Goal: Transaction & Acquisition: Book appointment/travel/reservation

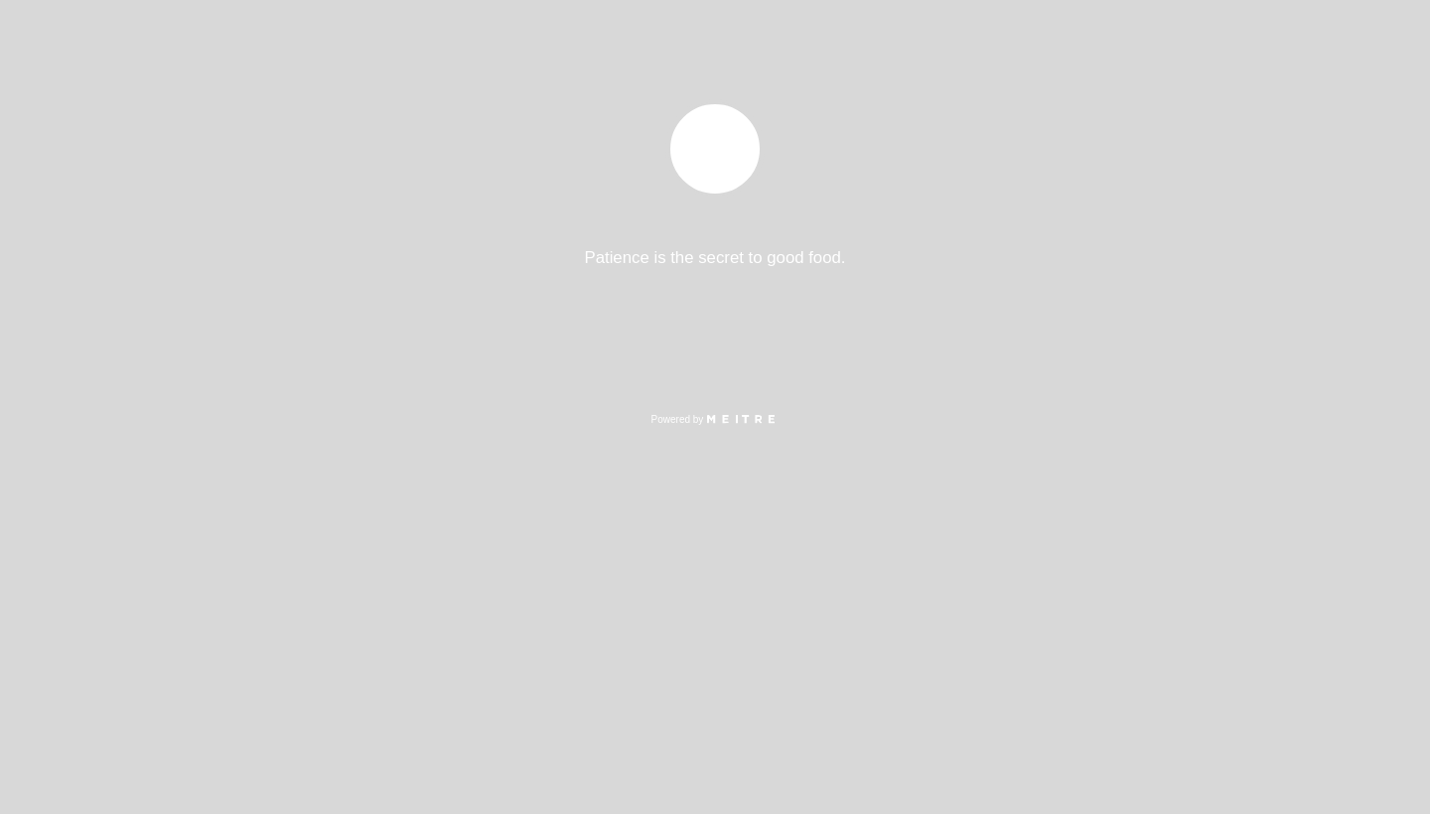
select select "es"
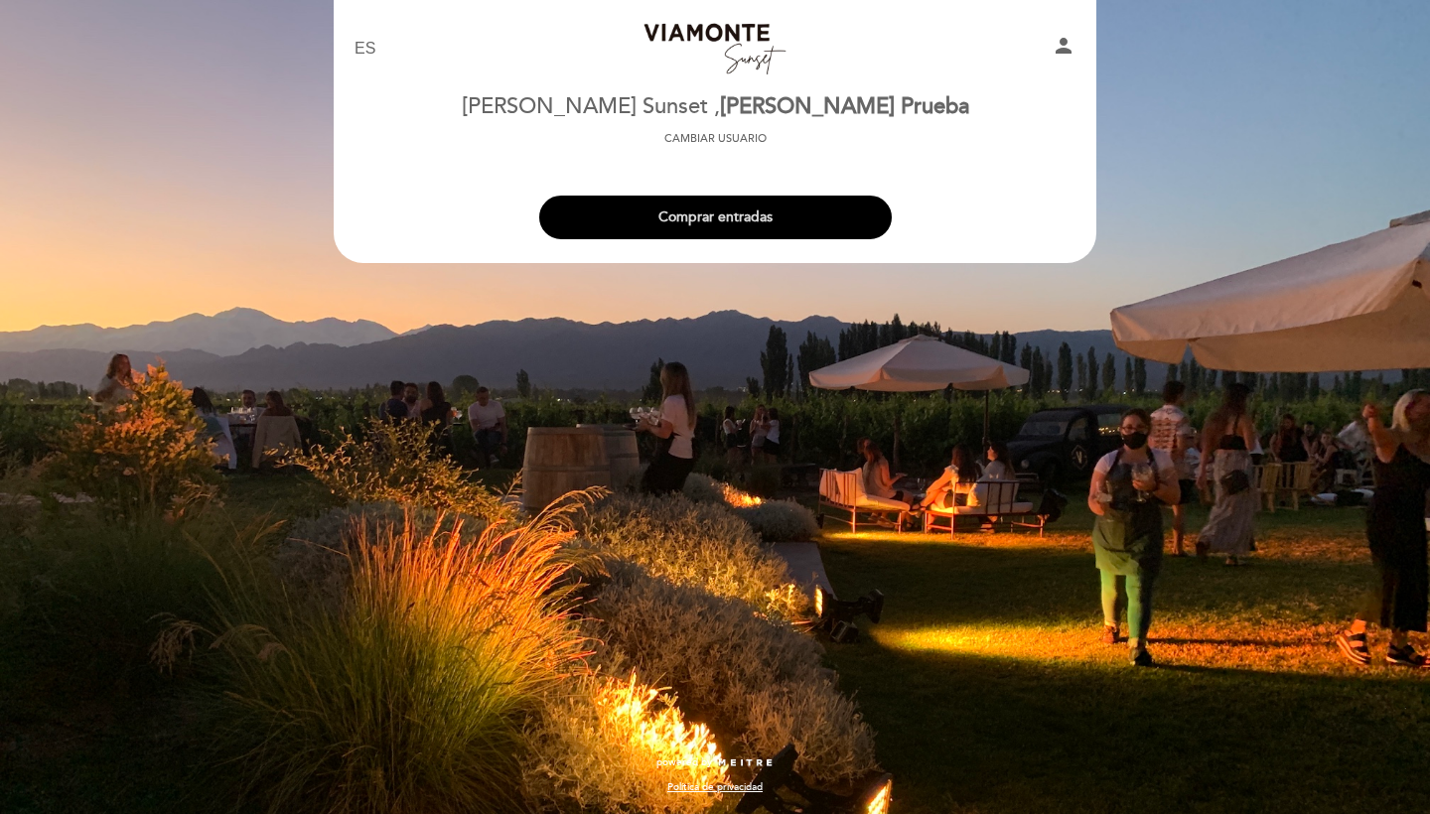
click at [751, 242] on div "Comprar entradas" at bounding box center [715, 212] width 765 height 73
click at [751, 233] on button "Comprar entradas" at bounding box center [715, 218] width 353 height 44
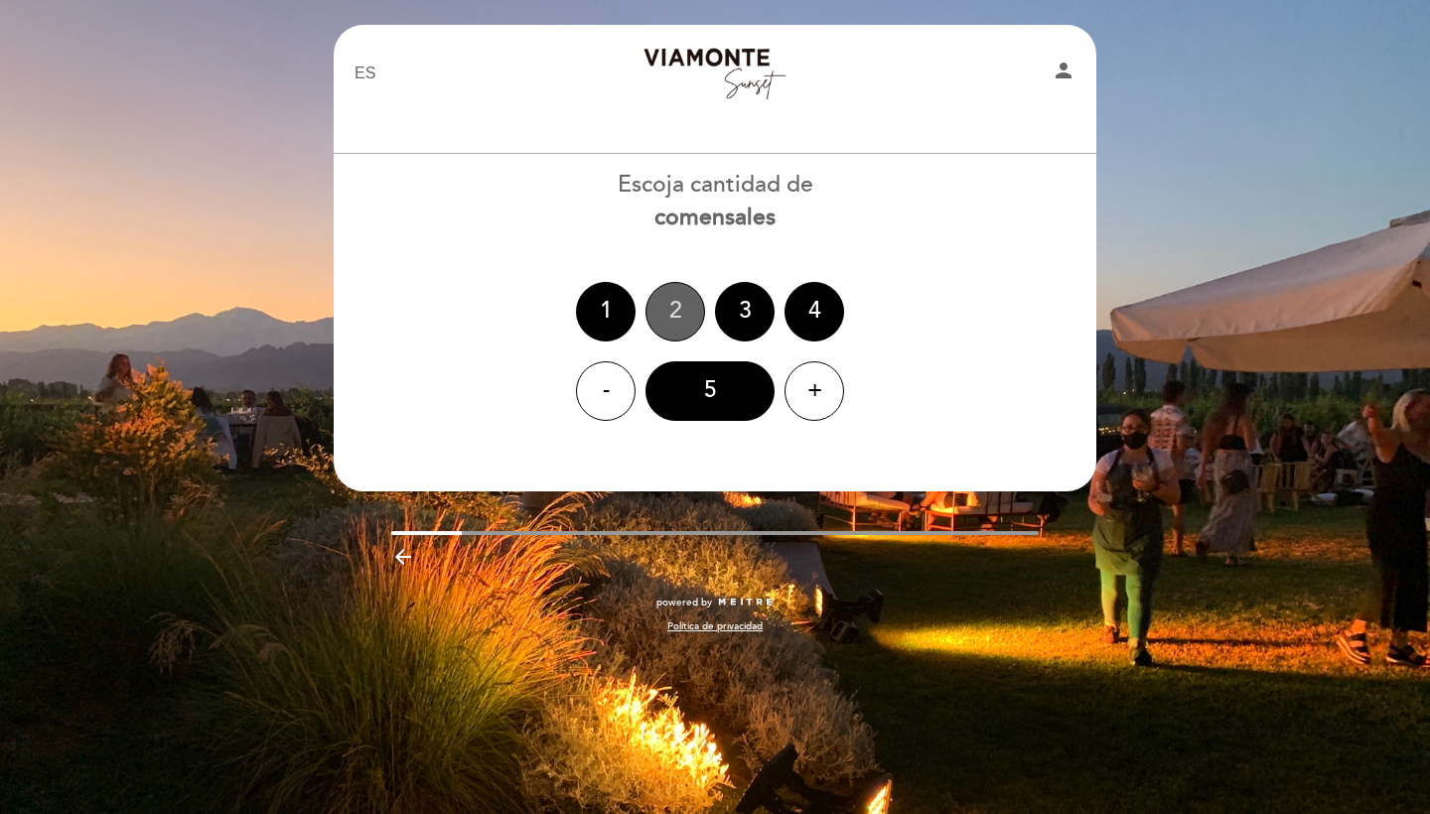
click at [666, 302] on div "2" at bounding box center [676, 312] width 60 height 60
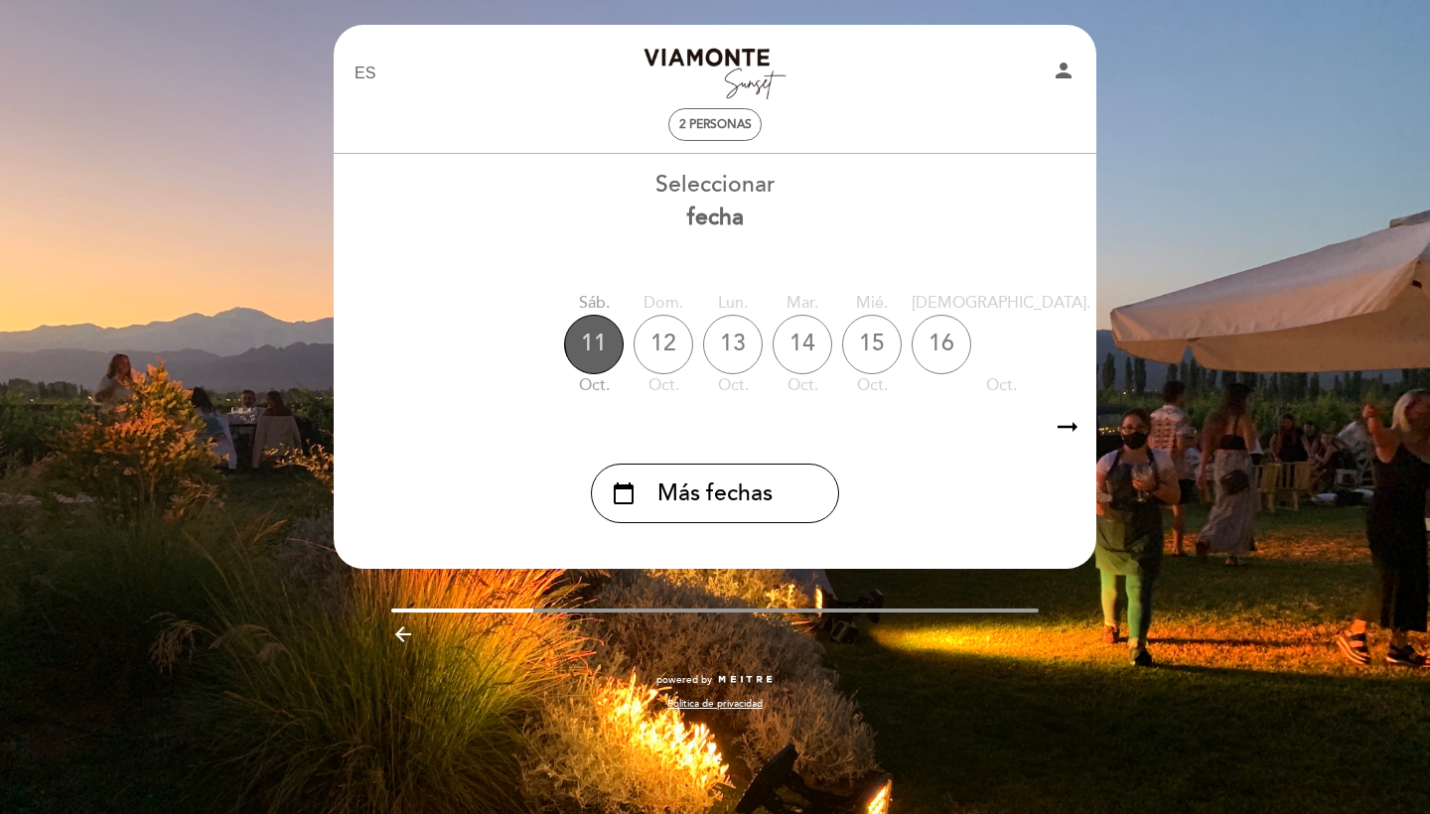
click at [622, 336] on div "11" at bounding box center [594, 345] width 60 height 60
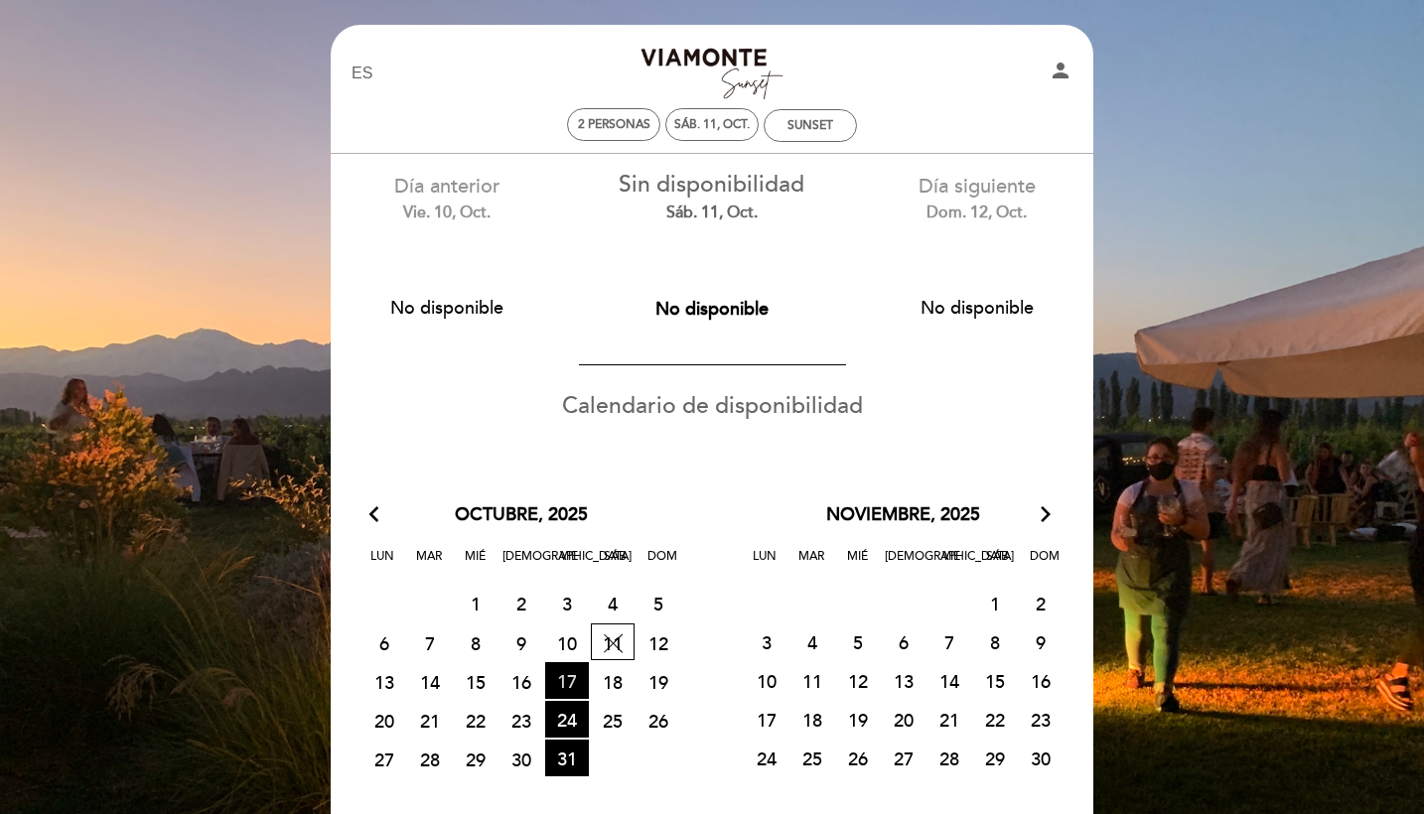
click at [570, 677] on span "17 HORA DE ENTRADAS DISPONIBLES" at bounding box center [567, 680] width 44 height 37
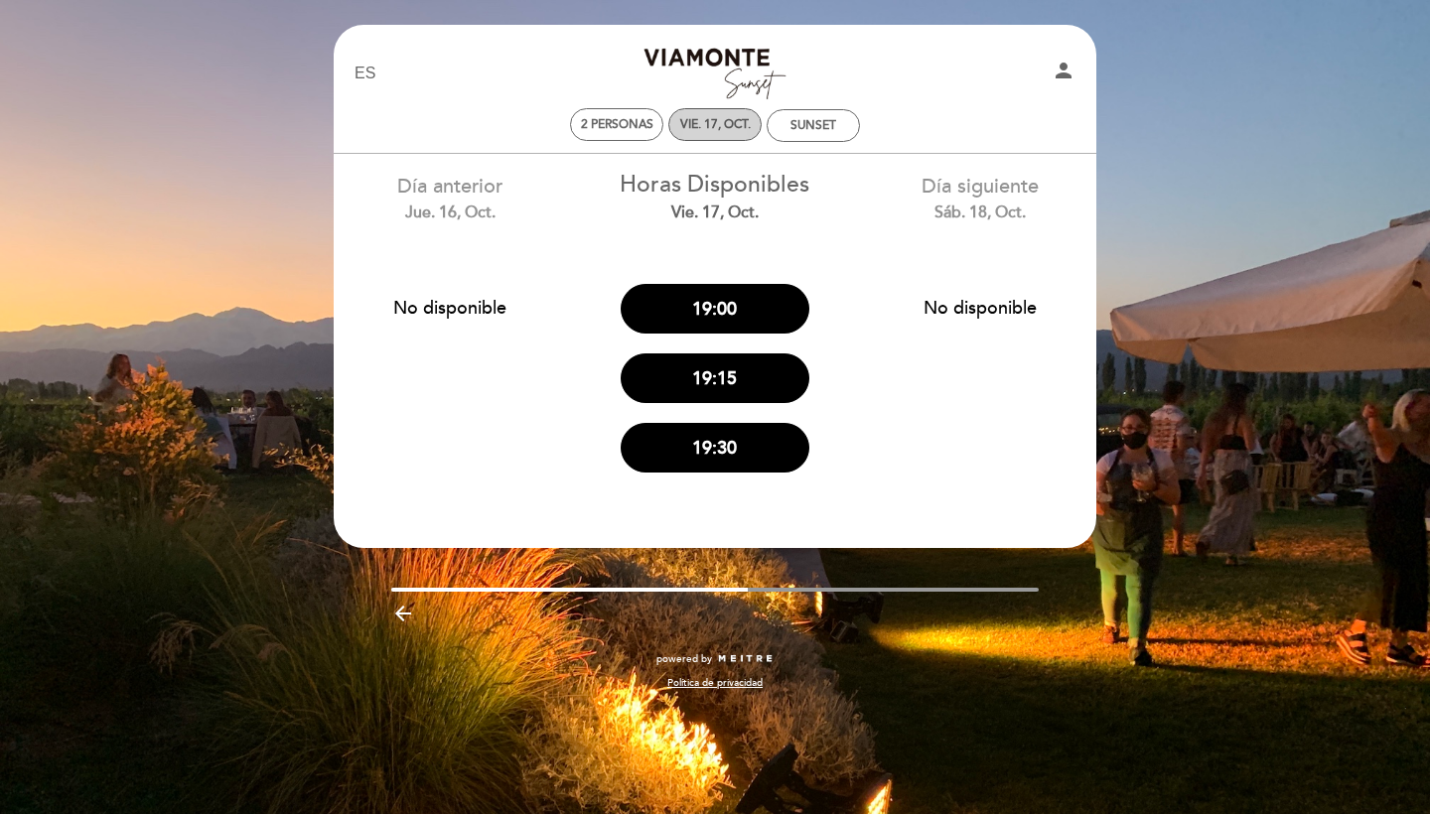
click at [716, 133] on div "vie. 17, oct." at bounding box center [714, 124] width 93 height 33
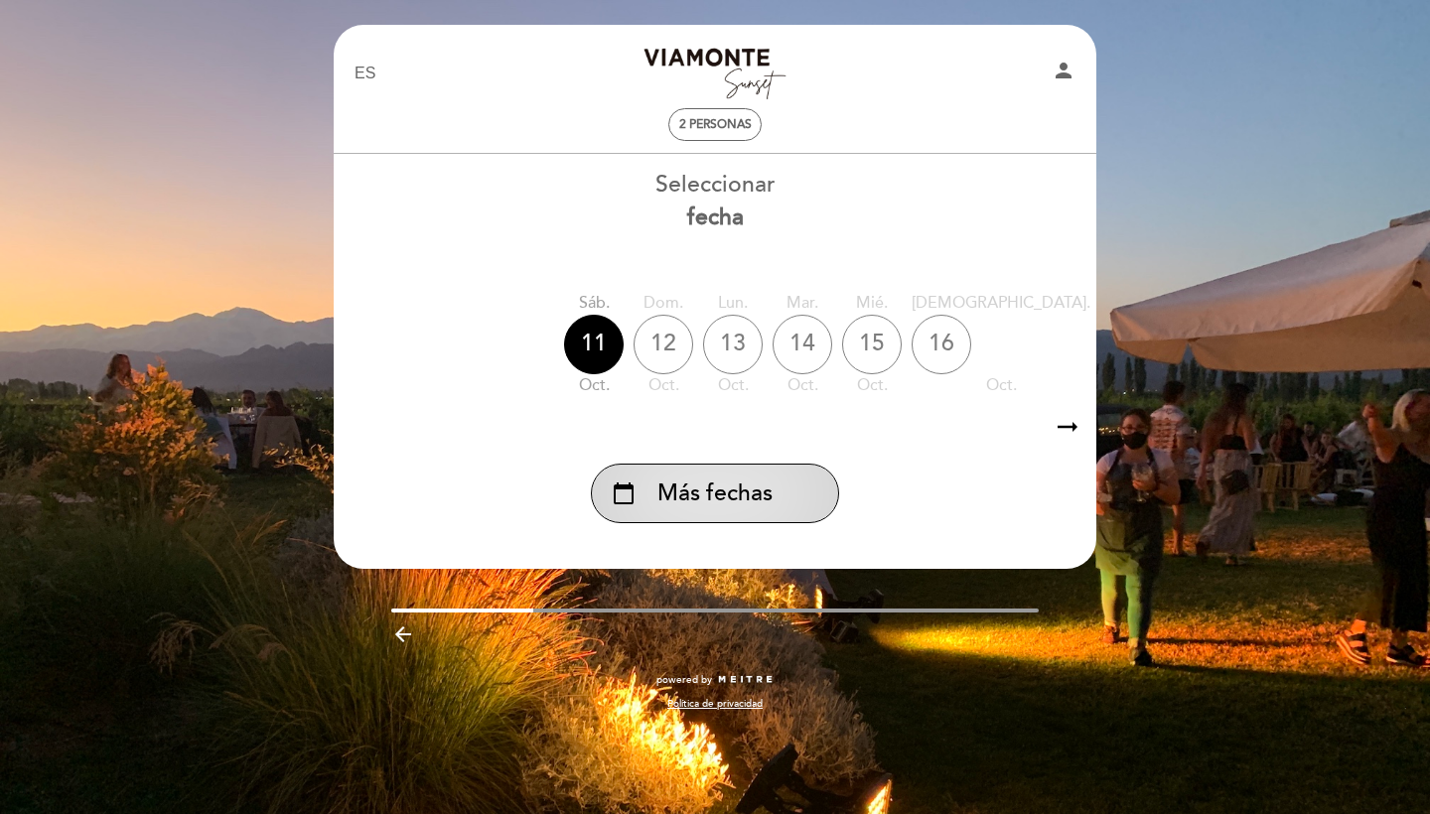
click at [680, 516] on div "calendar_today Más fechas" at bounding box center [715, 494] width 248 height 60
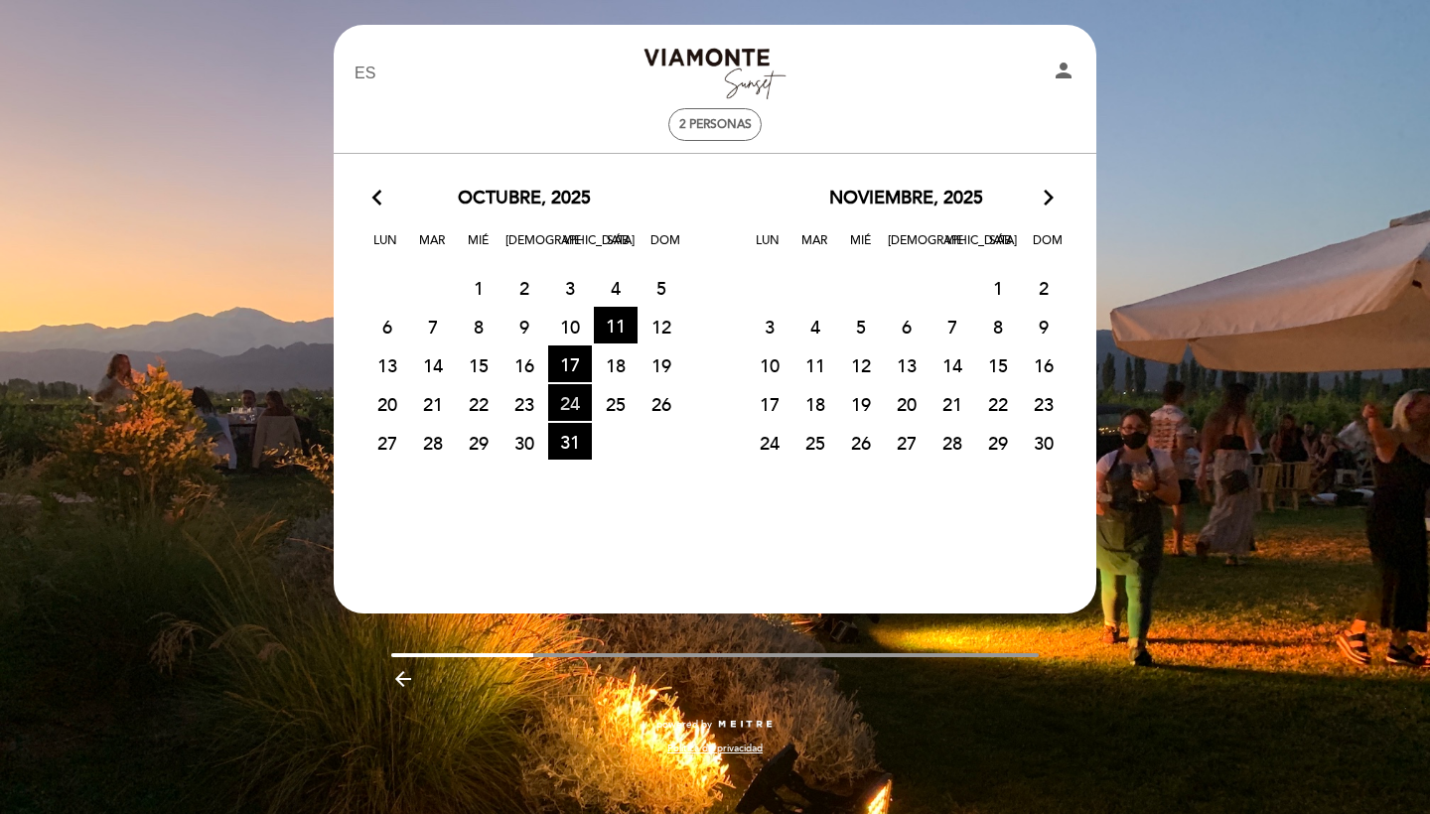
click at [578, 401] on span "24 HORA DE ENTRADAS DISPONIBLES" at bounding box center [570, 402] width 44 height 37
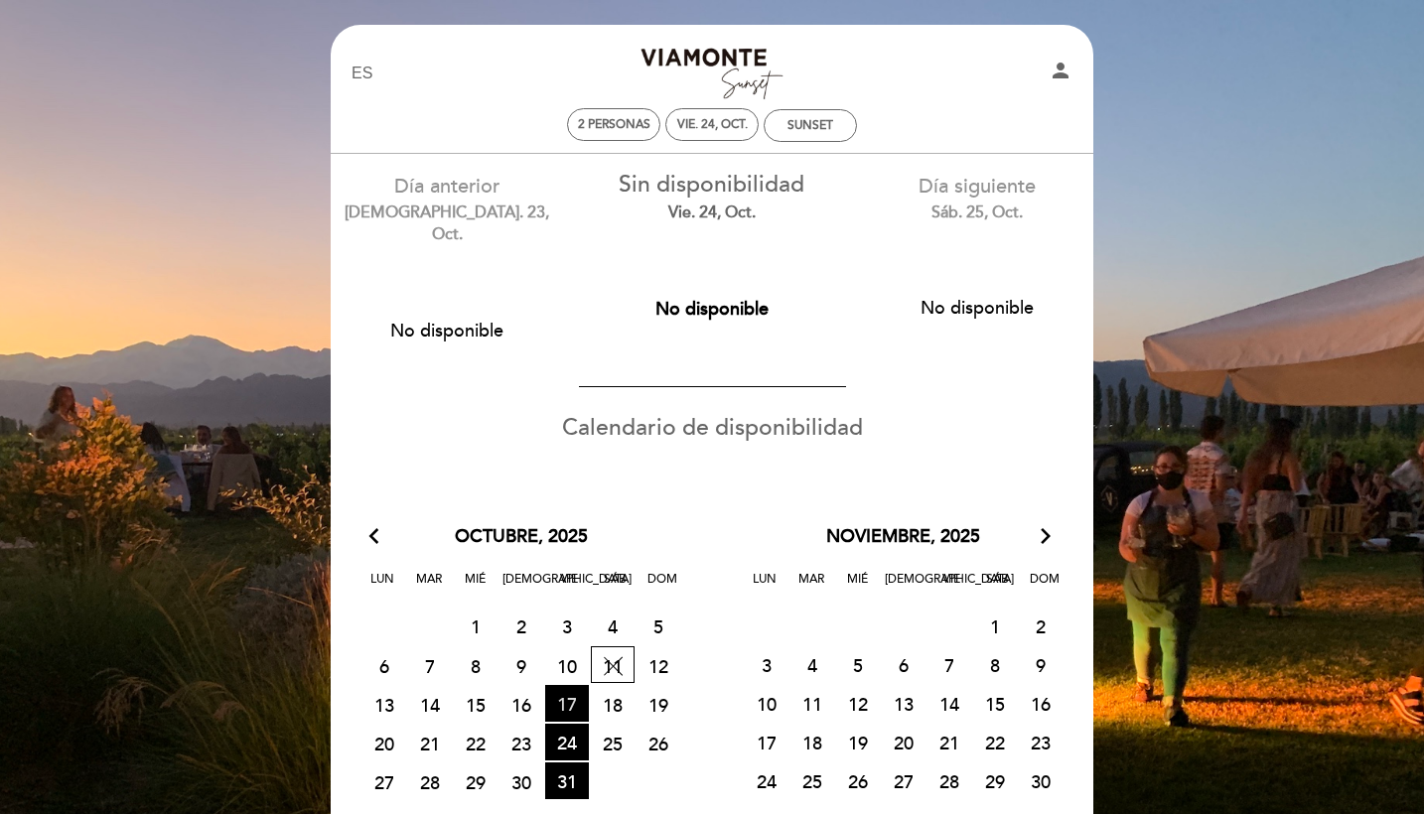
click at [563, 690] on span "17 HORA DE ENTRADAS DISPONIBLES" at bounding box center [567, 703] width 44 height 37
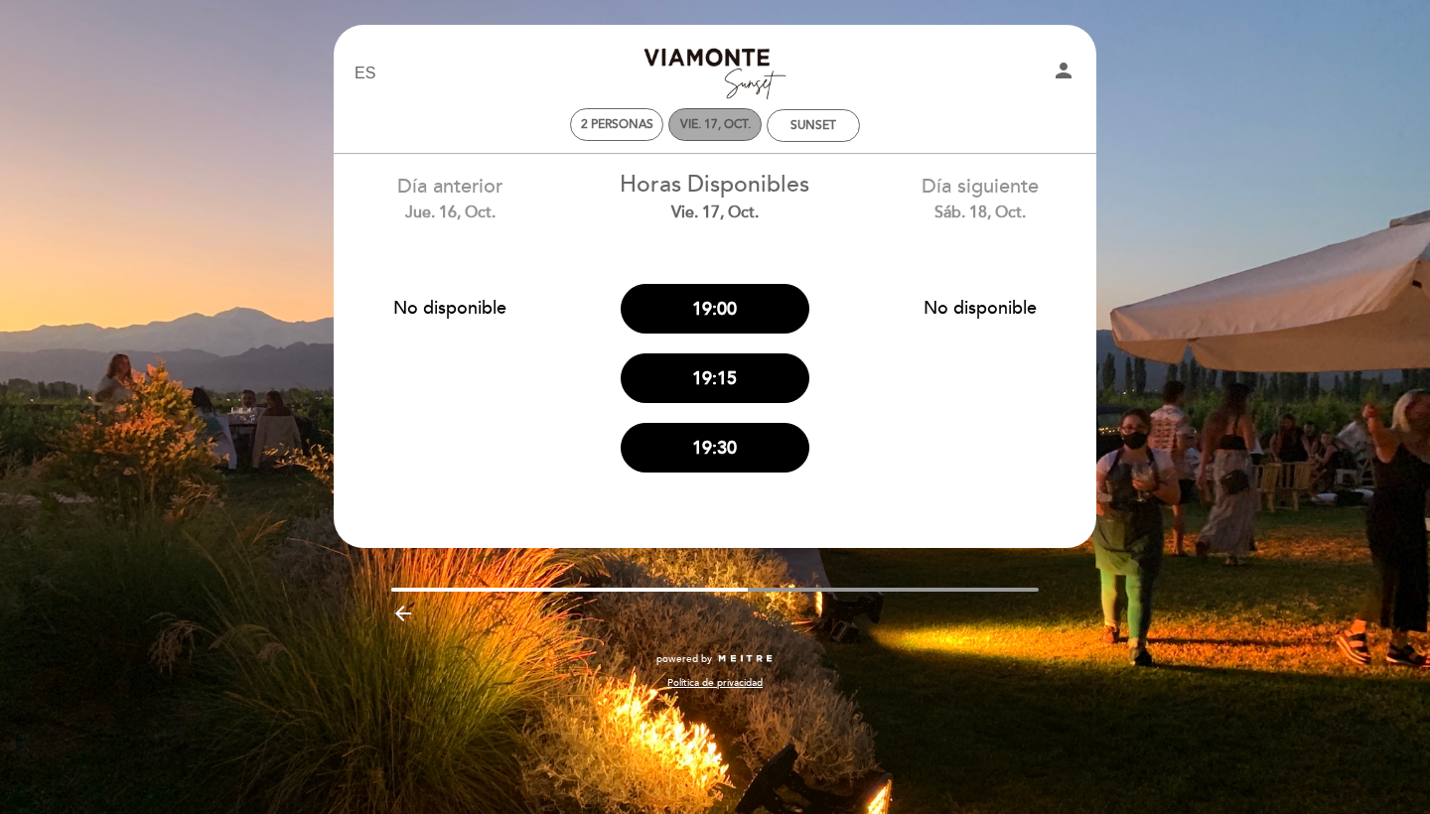
click at [724, 115] on div "vie. 17, oct." at bounding box center [714, 124] width 93 height 33
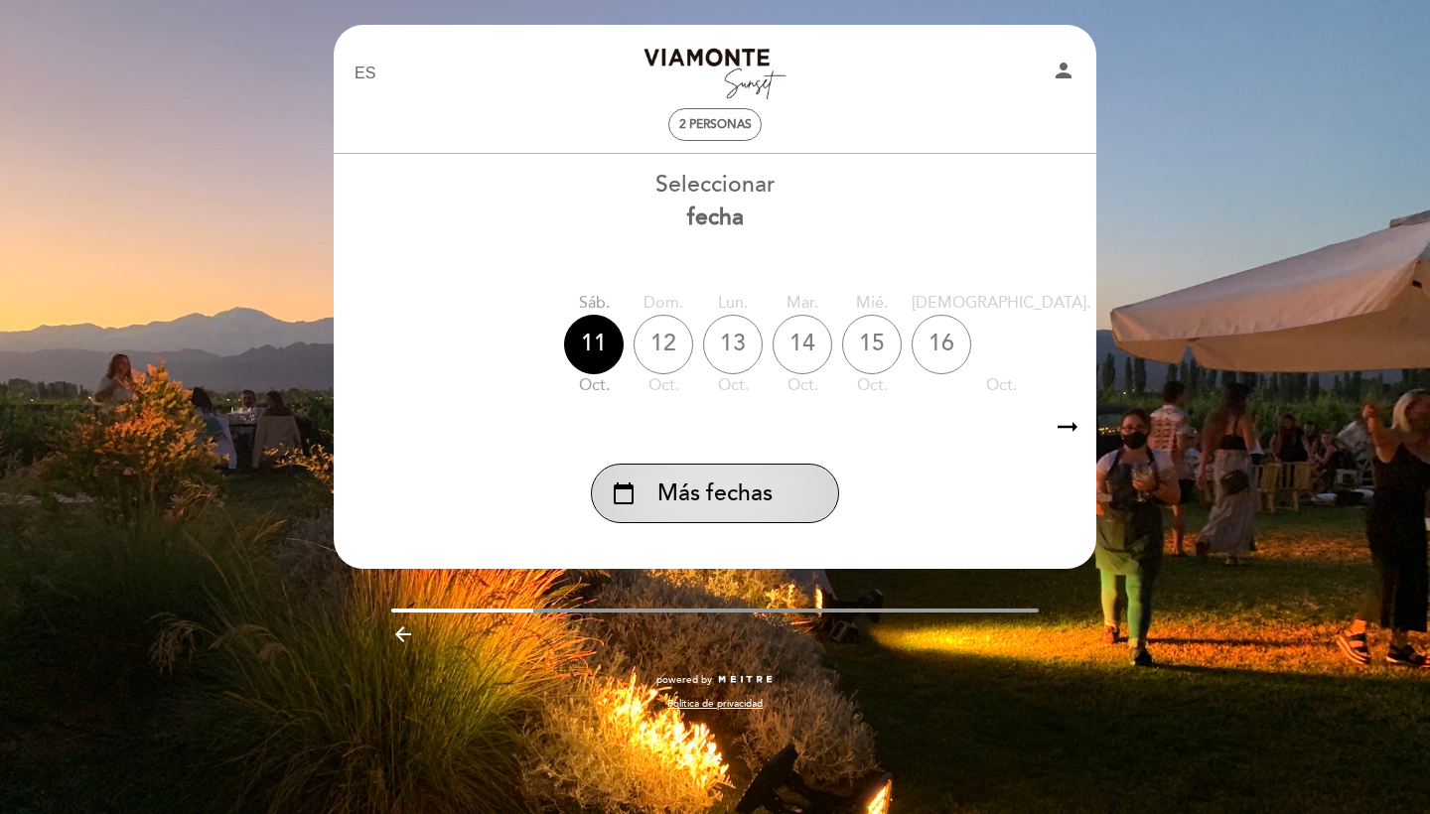
click at [689, 491] on span "Más fechas" at bounding box center [715, 494] width 115 height 33
